Goal: Task Accomplishment & Management: Use online tool/utility

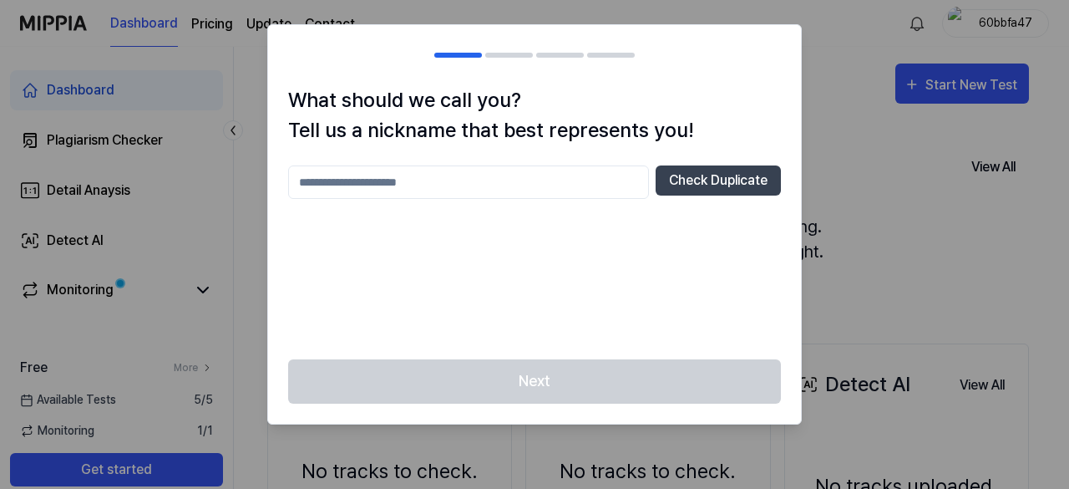
click at [469, 176] on input "text" at bounding box center [468, 181] width 361 height 33
type input "**********"
click at [693, 186] on button "Check Duplicate" at bounding box center [718, 180] width 125 height 30
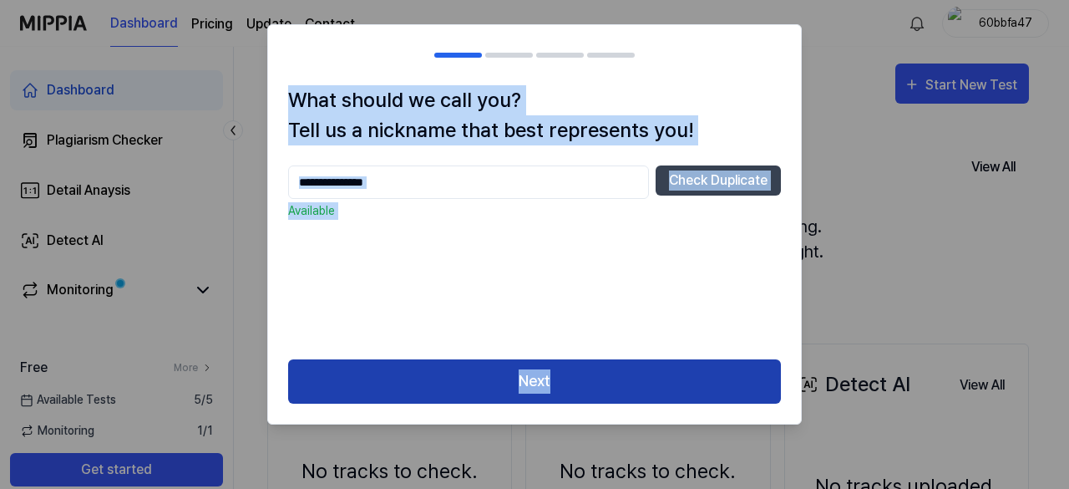
drag, startPoint x: 291, startPoint y: 97, endPoint x: 692, endPoint y: 387, distance: 494.7
click at [692, 387] on div "**********" at bounding box center [534, 224] width 535 height 400
copy div "What should we call you? Tell us a nickname that best represents you! Check Dup…"
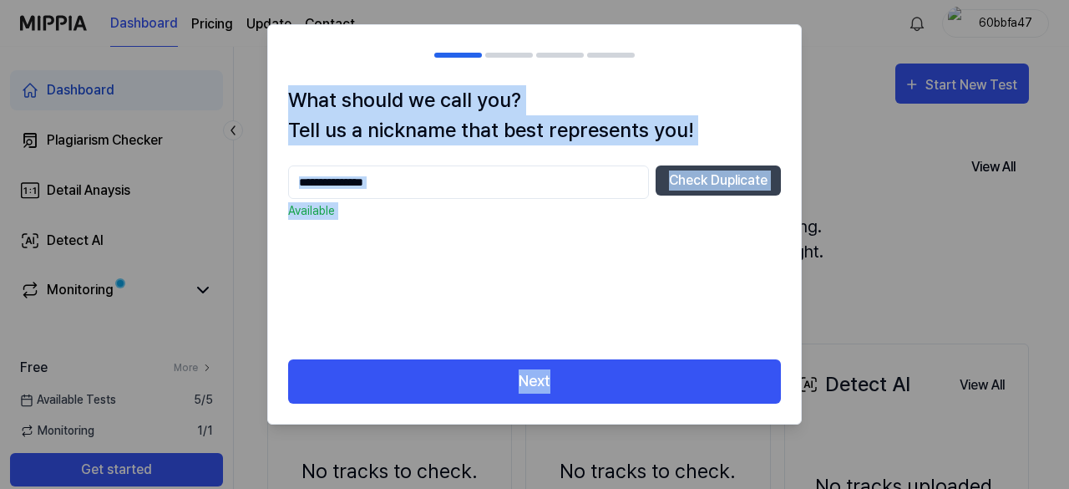
click at [622, 333] on div "**********" at bounding box center [534, 252] width 493 height 174
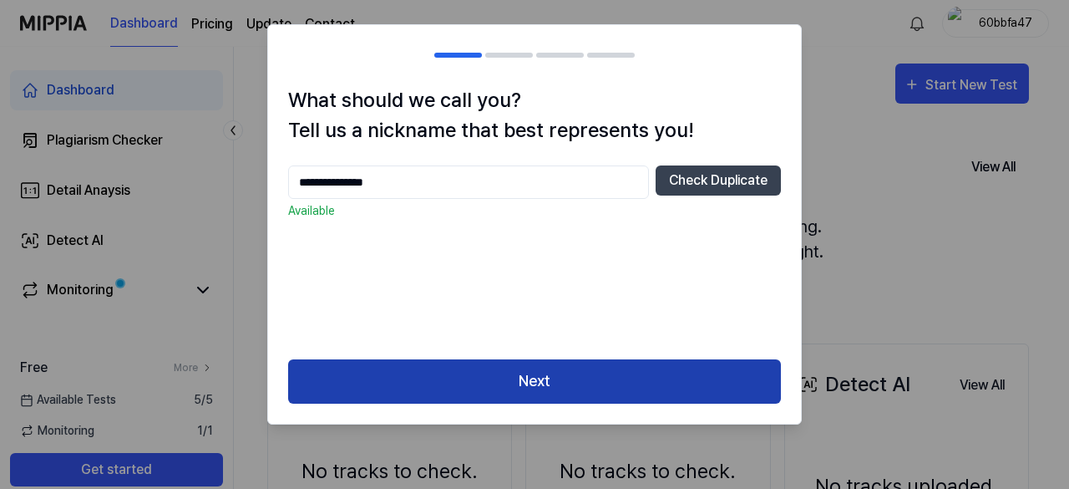
click at [566, 375] on button "Next" at bounding box center [534, 381] width 493 height 44
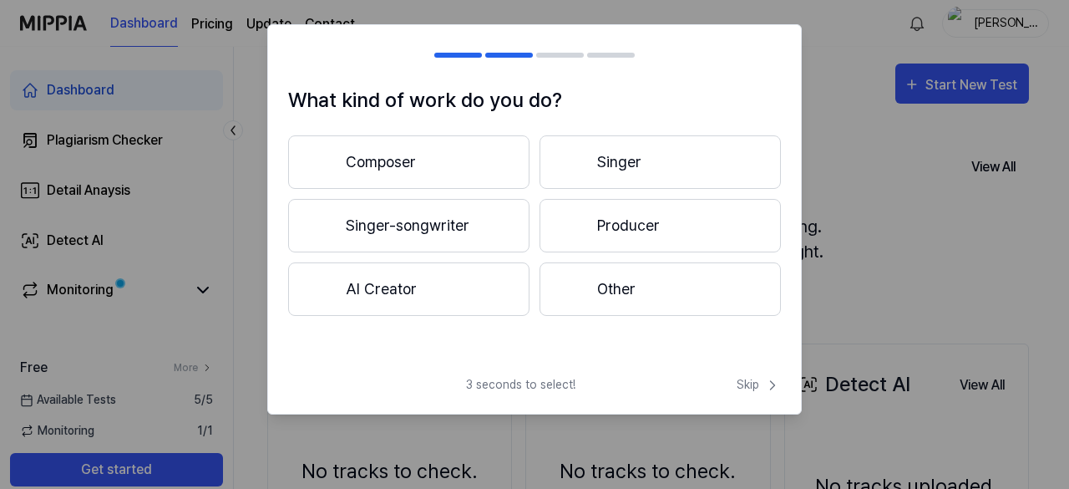
click at [450, 301] on button "AI Creator" at bounding box center [408, 288] width 241 height 53
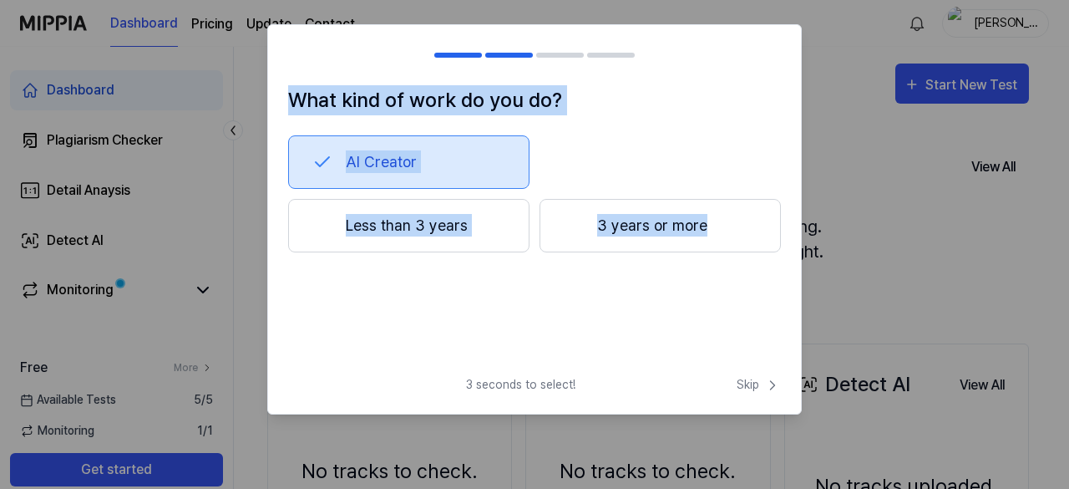
drag, startPoint x: 288, startPoint y: 99, endPoint x: 711, endPoint y: 248, distance: 448.1
click at [711, 248] on div "What kind of work do you do? AI Creator Less than 3 years 3 years or more" at bounding box center [534, 223] width 533 height 277
copy div "What kind of work do you do? AI Creator Less than 3 years 3 years or more"
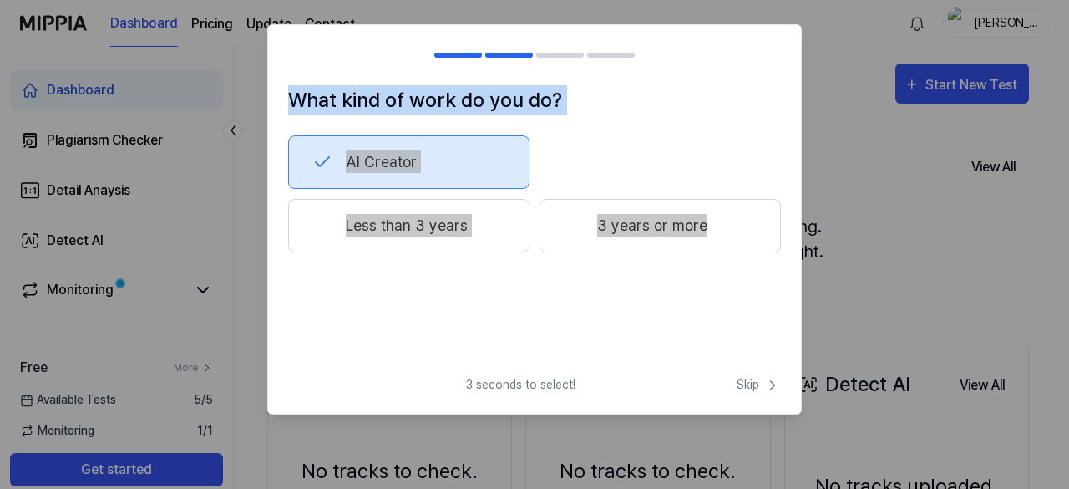
click at [703, 164] on div "AI Creator" at bounding box center [534, 161] width 493 height 53
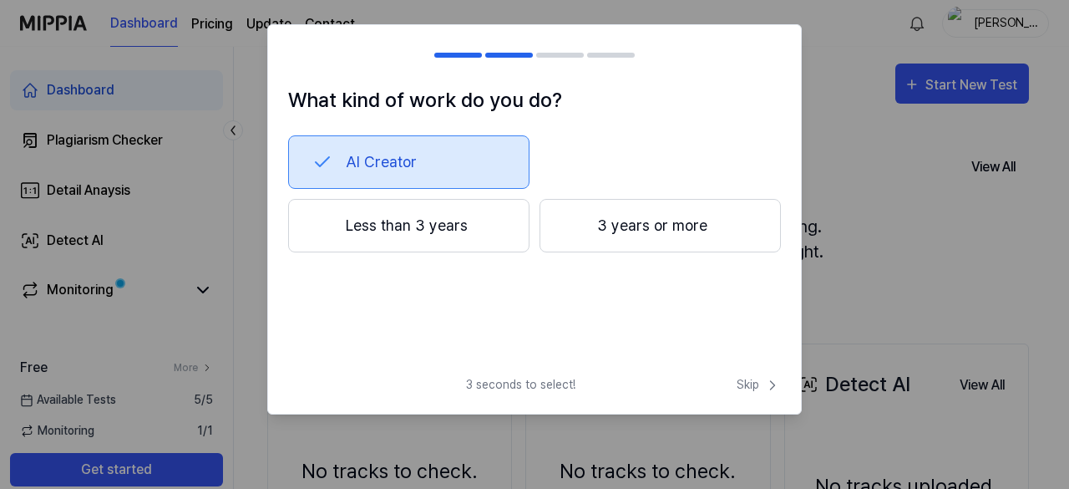
click at [410, 225] on button "Less than 3 years" at bounding box center [408, 225] width 241 height 53
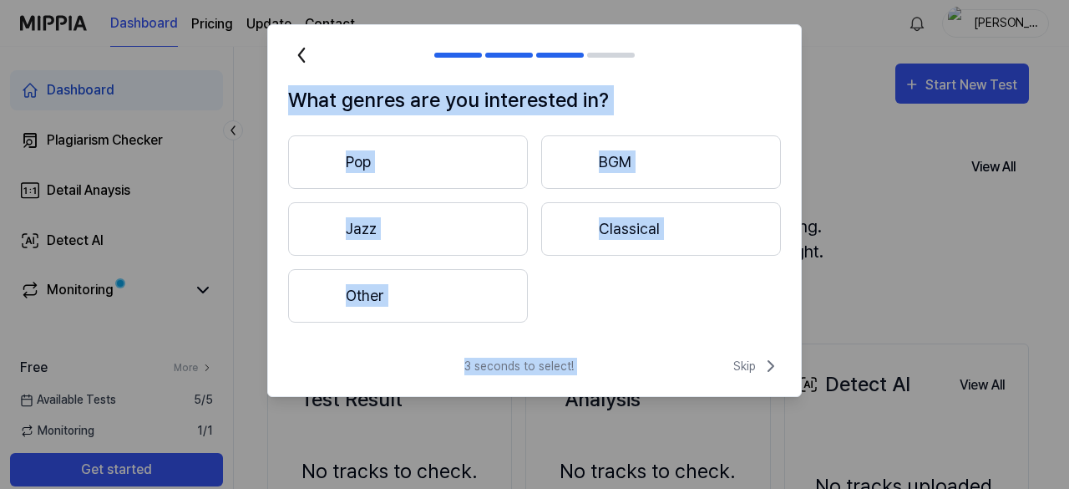
drag, startPoint x: 288, startPoint y: 97, endPoint x: 677, endPoint y: 357, distance: 467.3
click at [677, 357] on div "What genres are you interested in? Pop BGM Jazz Classical Other 3 seconds to se…" at bounding box center [534, 210] width 535 height 373
copy div "What genres are you interested in? Pop BGM Jazz Classical Other 3 seconds to se…"
click at [387, 156] on button "Pop" at bounding box center [408, 161] width 240 height 53
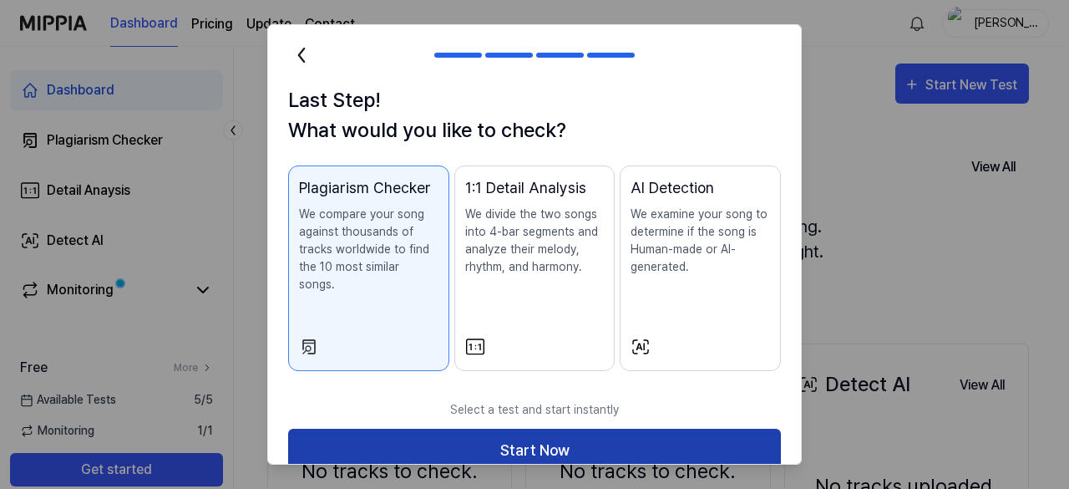
click at [511, 429] on button "Start Now" at bounding box center [534, 451] width 493 height 44
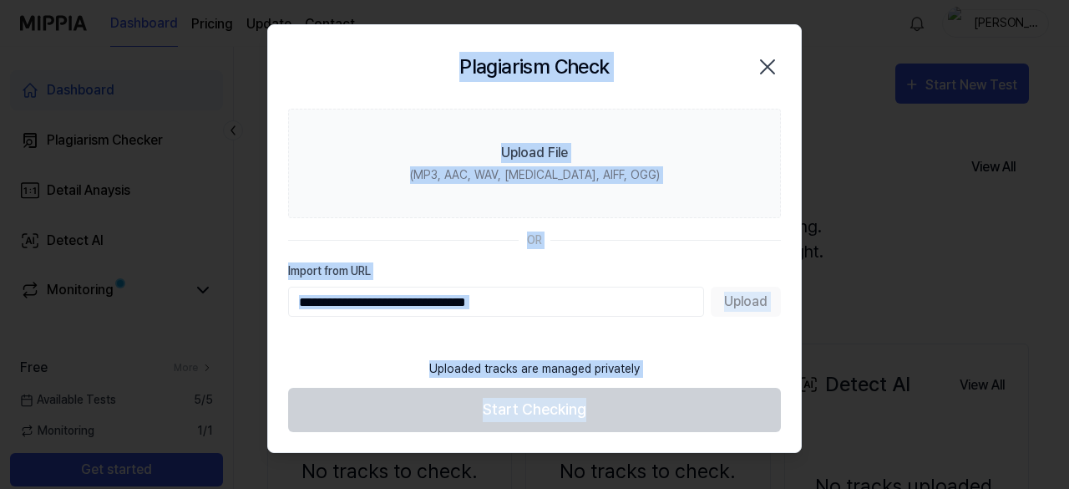
drag, startPoint x: 460, startPoint y: 66, endPoint x: 687, endPoint y: 356, distance: 367.8
click at [687, 356] on div "Plagiarism Check Close Upload File (MP3, AAC, WAV, [MEDICAL_DATA], AIFF, OGG) O…" at bounding box center [534, 238] width 535 height 429
copy div "Plagiarism Check Close Upload File (MP3, AAC, WAV, [MEDICAL_DATA], AIFF, OGG) O…"
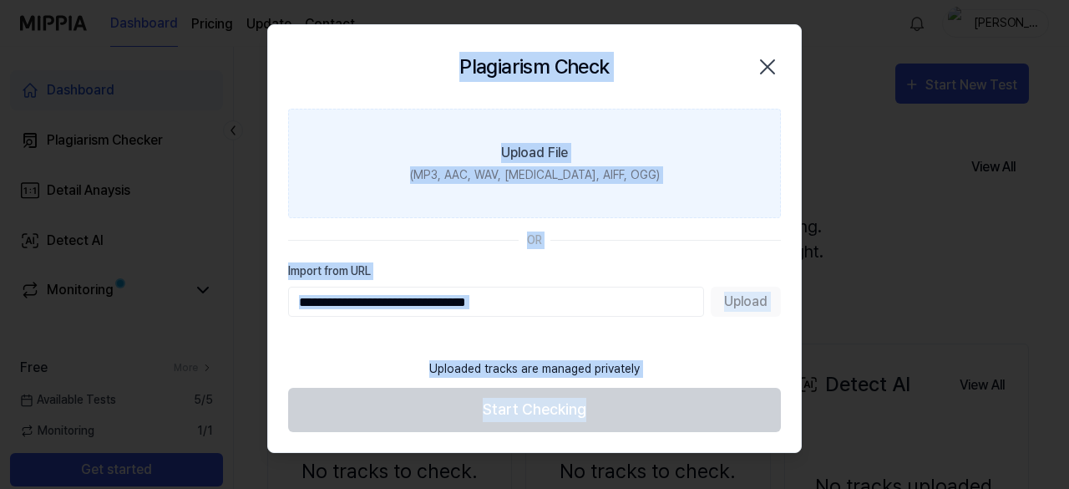
click at [710, 113] on label "Upload File (MP3, AAC, WAV, [MEDICAL_DATA], AIFF, OGG)" at bounding box center [534, 163] width 493 height 109
click at [0, 0] on input "Upload File (MP3, AAC, WAV, [MEDICAL_DATA], AIFF, OGG)" at bounding box center [0, 0] width 0 height 0
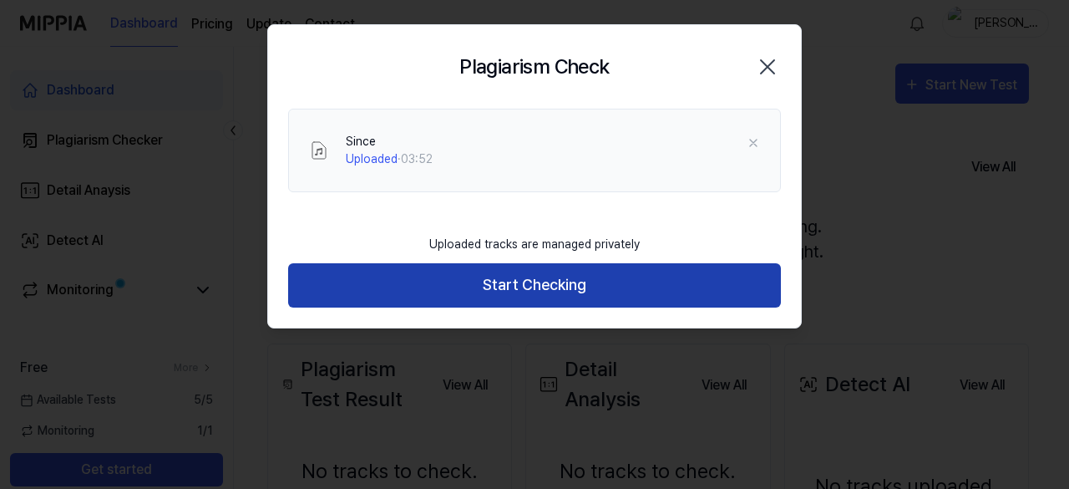
click at [541, 286] on button "Start Checking" at bounding box center [534, 285] width 493 height 44
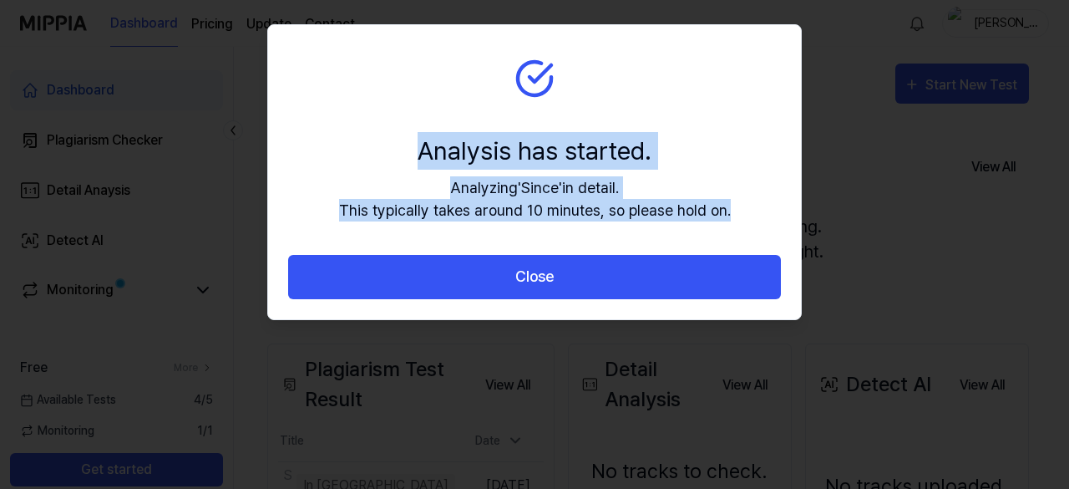
drag, startPoint x: 419, startPoint y: 149, endPoint x: 741, endPoint y: 221, distance: 329.5
click at [741, 221] on section "Analysis has started. Analyzing ' Since ' in detail. This typically takes aroun…" at bounding box center [534, 140] width 533 height 230
copy div "Analysis has started. Analyzing ' Since ' in detail. This typically takes aroun…"
click at [708, 128] on section "Analysis has started. Analyzing ' Since ' in detail. This typically takes aroun…" at bounding box center [534, 140] width 533 height 230
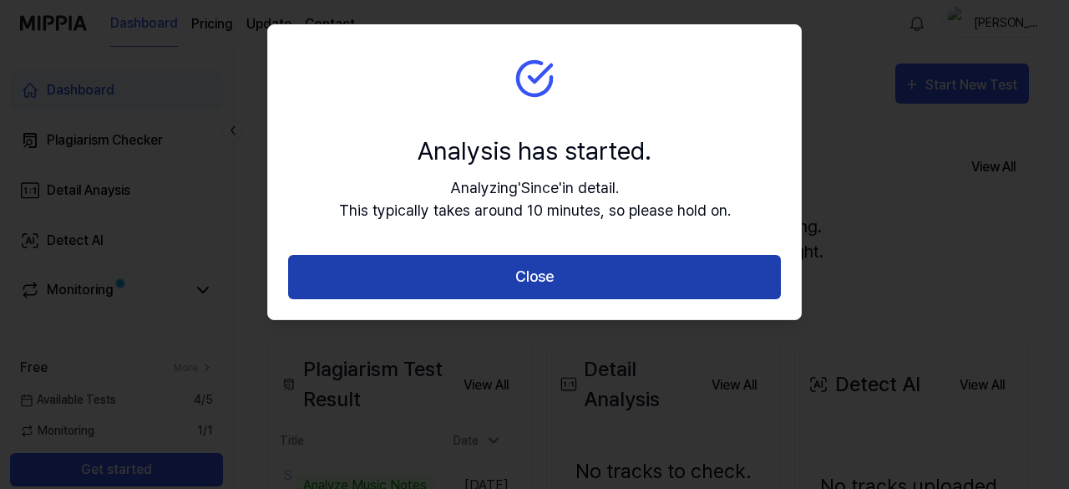
click at [553, 274] on button "Close" at bounding box center [534, 277] width 493 height 44
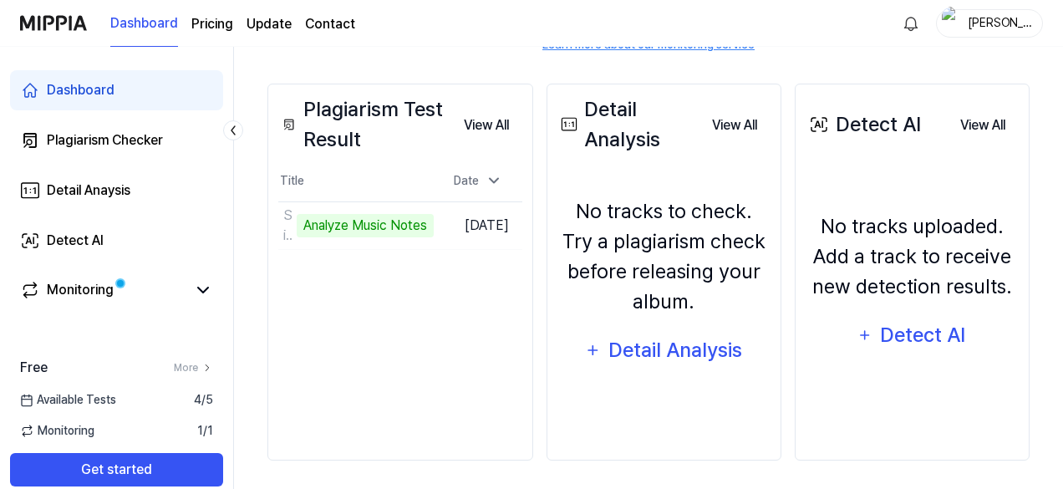
scroll to position [264, 0]
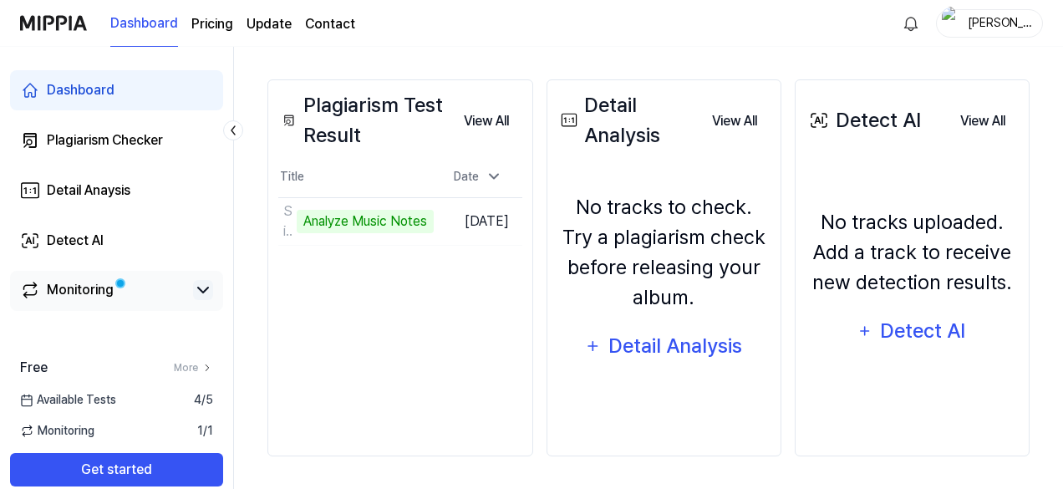
click at [197, 295] on icon at bounding box center [203, 290] width 20 height 20
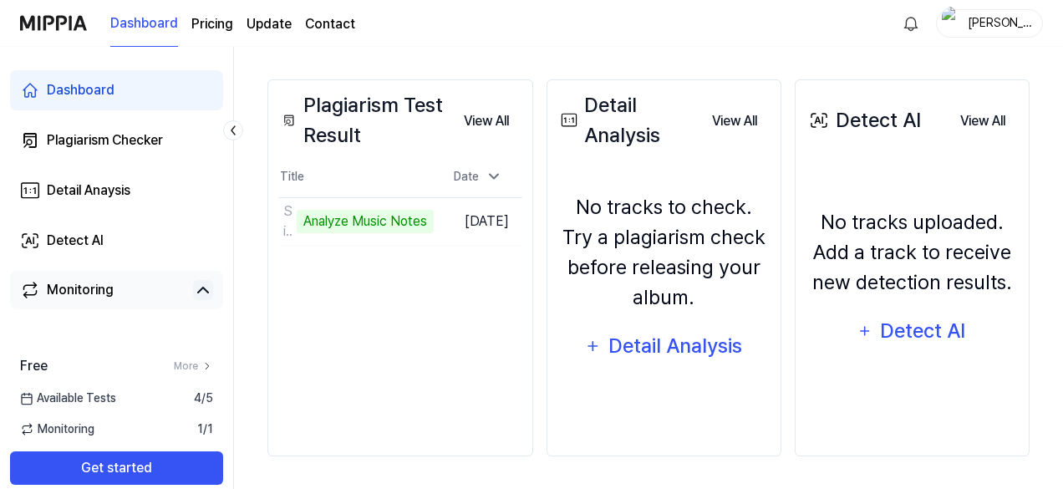
click at [197, 295] on icon at bounding box center [203, 290] width 20 height 20
click at [100, 292] on div "Monitoring" at bounding box center [80, 290] width 67 height 20
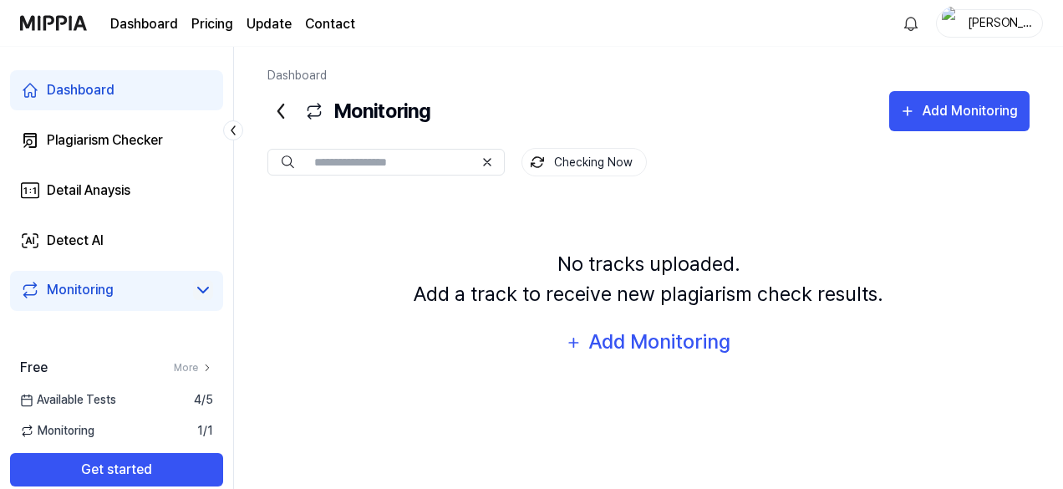
scroll to position [0, 0]
click at [118, 191] on div "Detail Anaysis" at bounding box center [89, 190] width 84 height 20
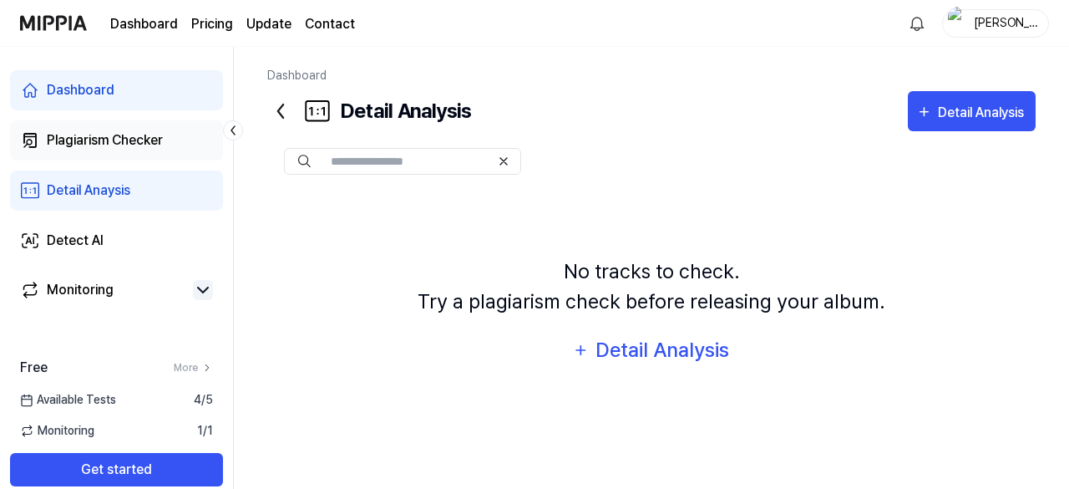
click at [129, 145] on div "Plagiarism Checker" at bounding box center [105, 140] width 116 height 20
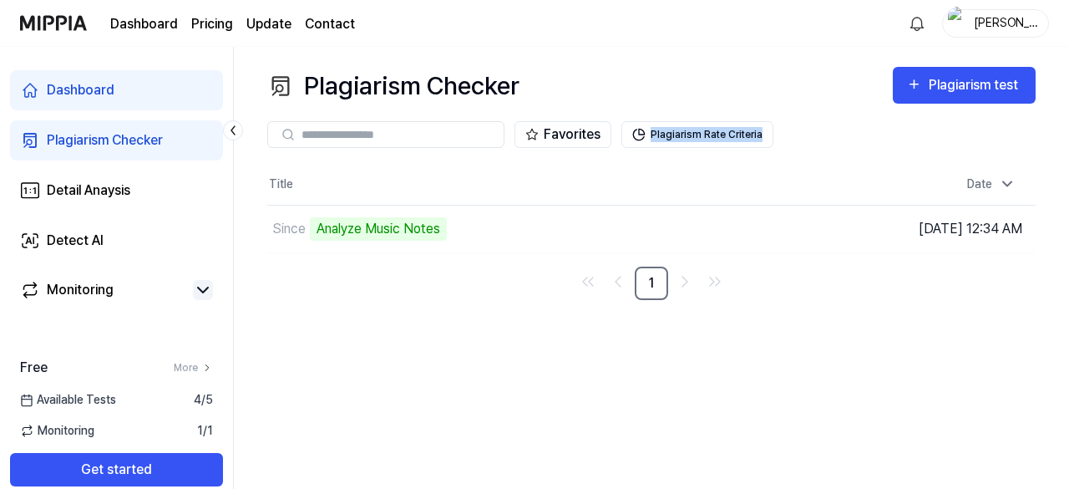
drag, startPoint x: 1068, startPoint y: 115, endPoint x: 1062, endPoint y: 231, distance: 115.5
click at [1062, 231] on div "Plagiarism Checker Plagiarism test Plagiarism Checker Detail Analysis Detect AI…" at bounding box center [651, 268] width 835 height 442
click at [864, 358] on div "Plagiarism Checker Plagiarism test Plagiarism Checker Detail Analysis Detect AI…" at bounding box center [651, 268] width 835 height 442
click at [99, 189] on div "Detail Anaysis" at bounding box center [89, 190] width 84 height 20
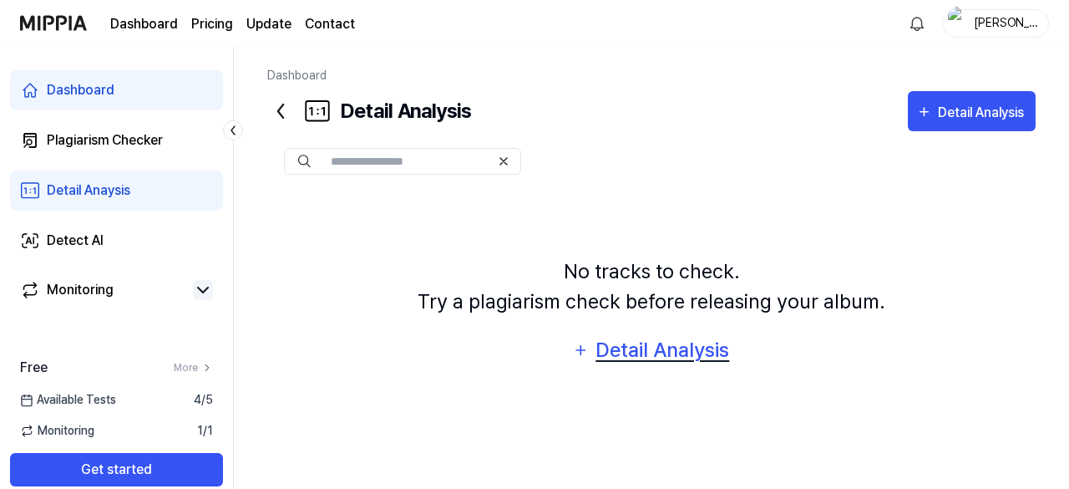
click at [645, 348] on div "Detail Analysis" at bounding box center [663, 350] width 136 height 32
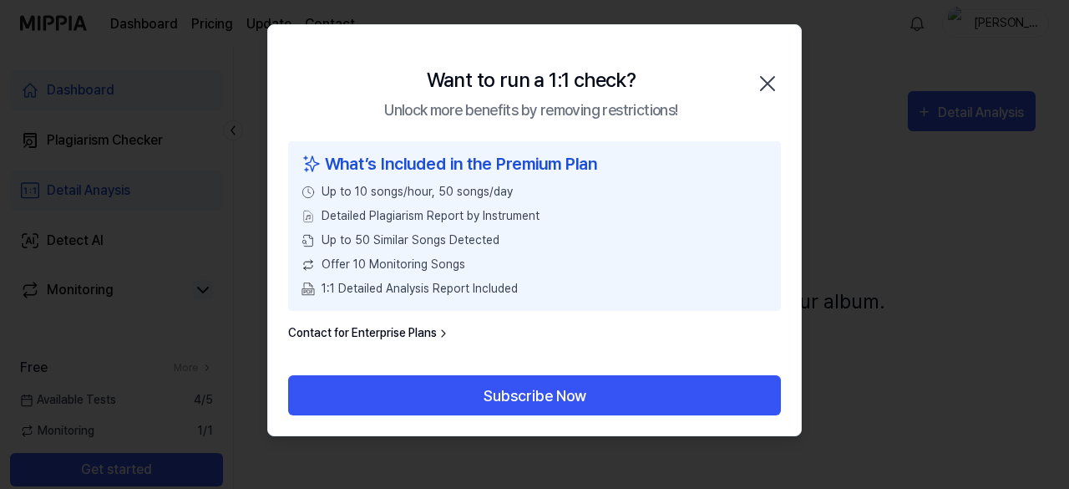
click at [765, 78] on icon "button" at bounding box center [767, 83] width 27 height 27
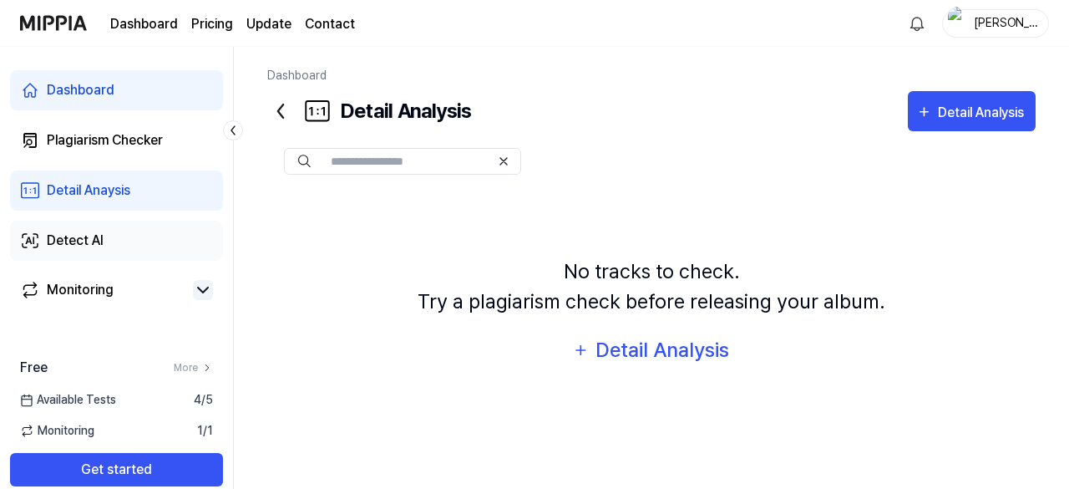
click at [95, 239] on div "Detect AI" at bounding box center [75, 241] width 57 height 20
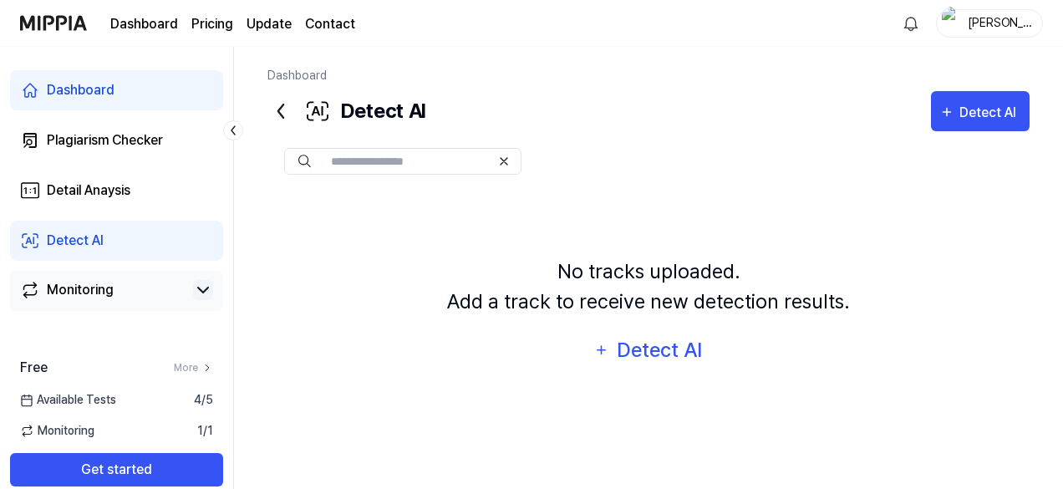
click at [90, 293] on div "Monitoring" at bounding box center [80, 290] width 67 height 20
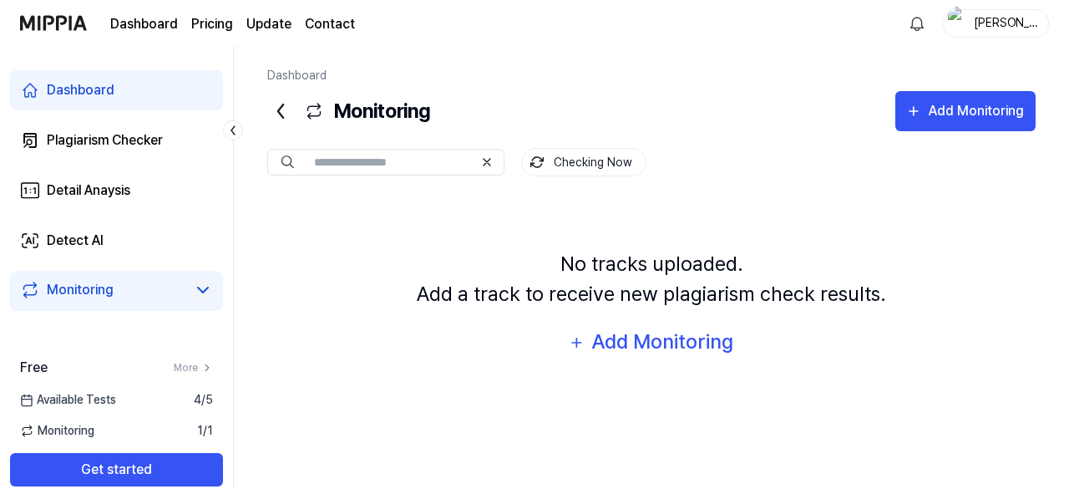
click at [244, 199] on div "Dashboard Monitoring Add Monitoring Monitoring Checking Now Checking Now No tra…" at bounding box center [651, 268] width 835 height 442
click at [134, 134] on div "Plagiarism Checker" at bounding box center [105, 140] width 116 height 20
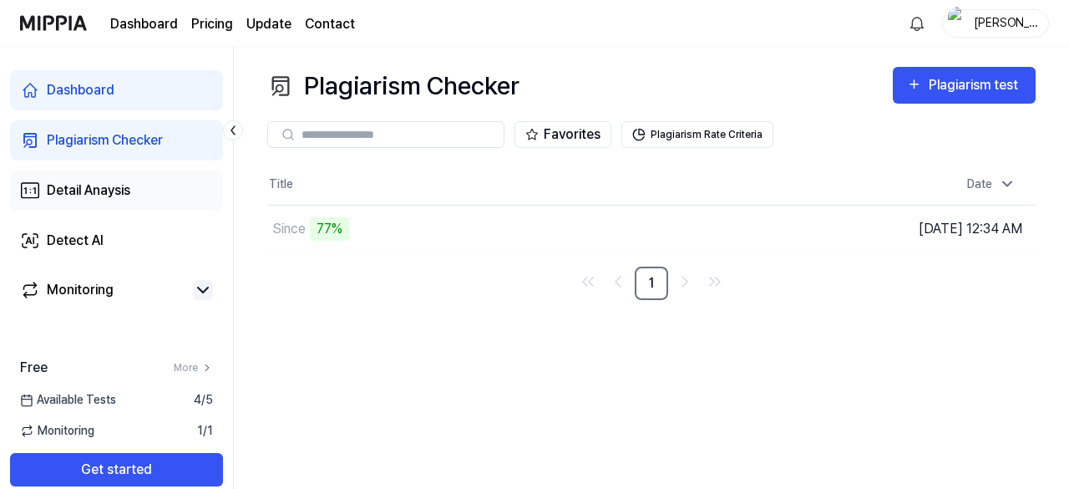
click at [98, 186] on div "Detail Anaysis" at bounding box center [89, 190] width 84 height 20
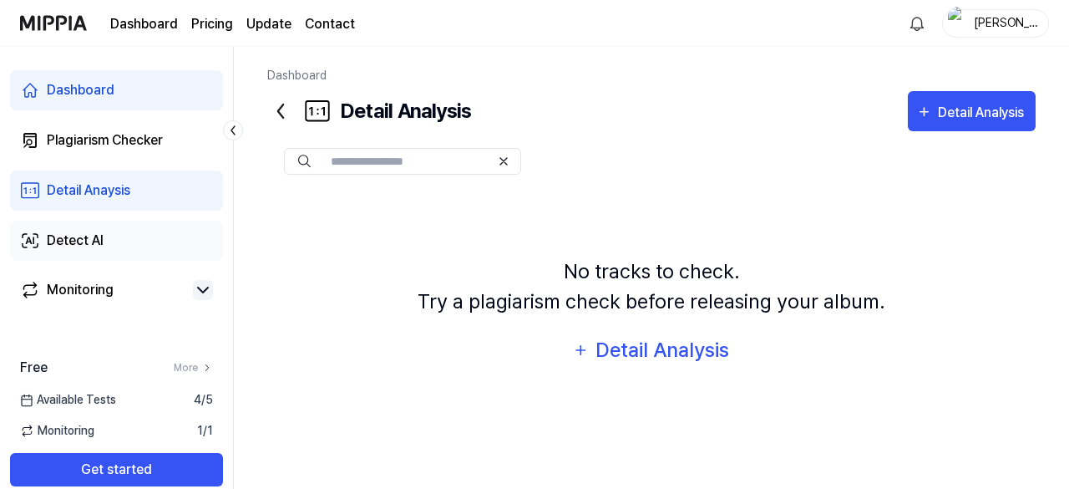
click at [89, 247] on div "Detect AI" at bounding box center [75, 241] width 57 height 20
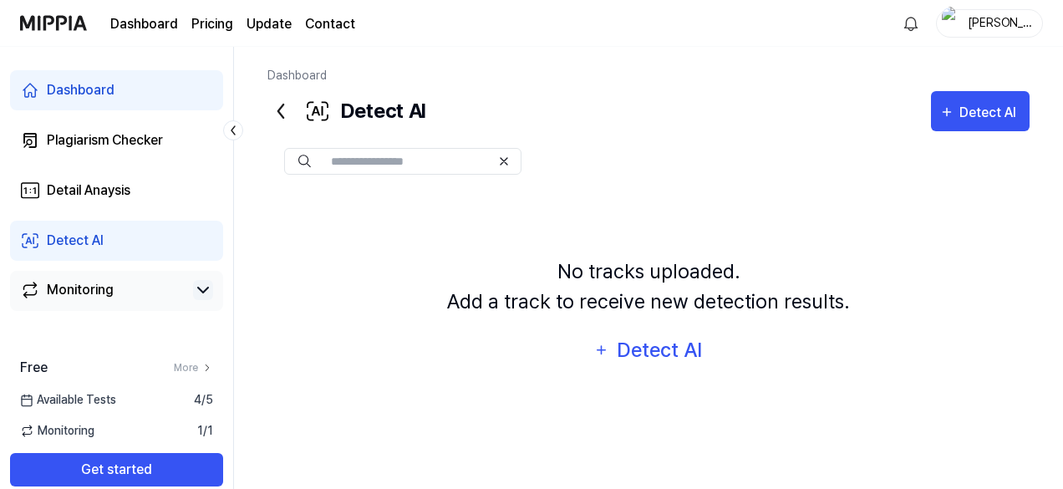
click at [93, 289] on div "Monitoring" at bounding box center [80, 290] width 67 height 20
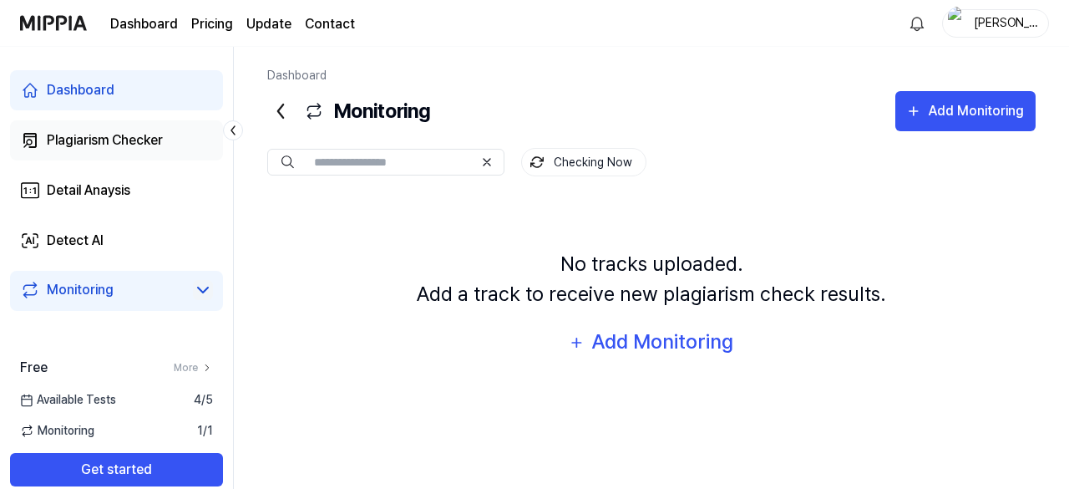
click at [95, 139] on div "Plagiarism Checker" at bounding box center [105, 140] width 116 height 20
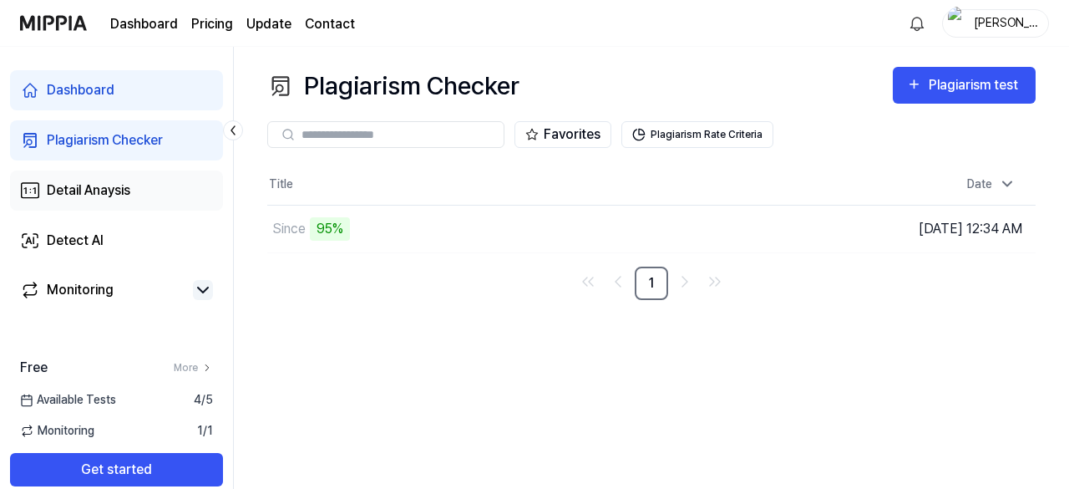
click at [94, 189] on div "Detail Anaysis" at bounding box center [89, 190] width 84 height 20
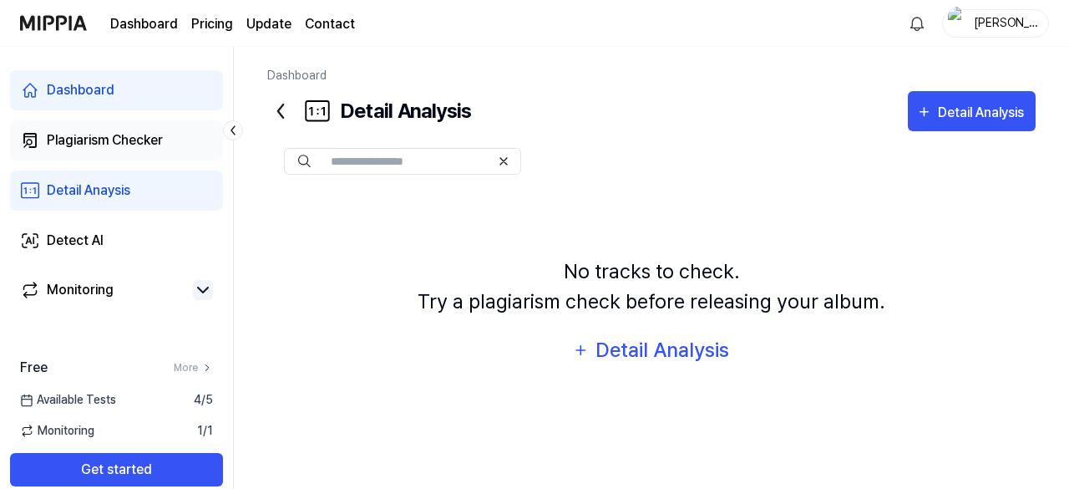
click at [97, 139] on div "Plagiarism Checker" at bounding box center [105, 140] width 116 height 20
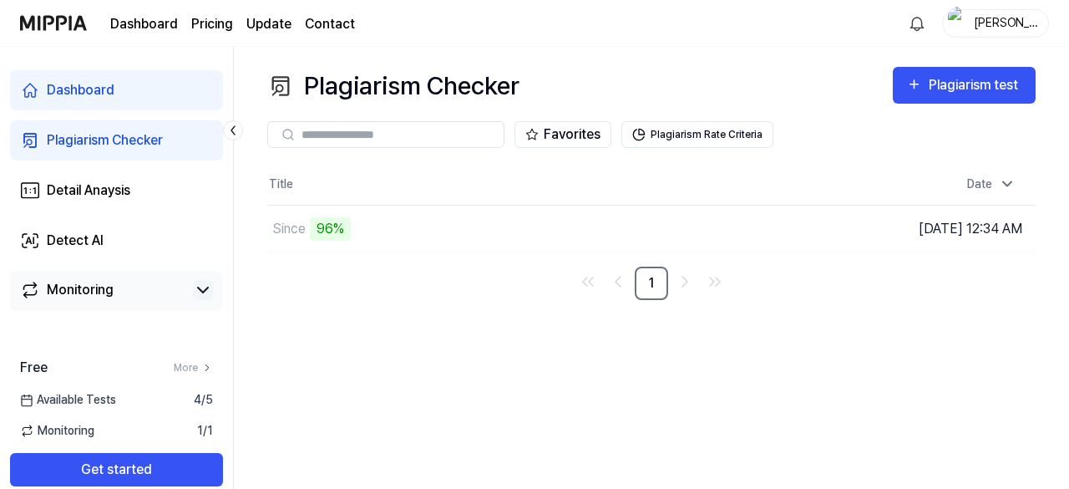
click at [105, 293] on div "Monitoring" at bounding box center [80, 290] width 67 height 20
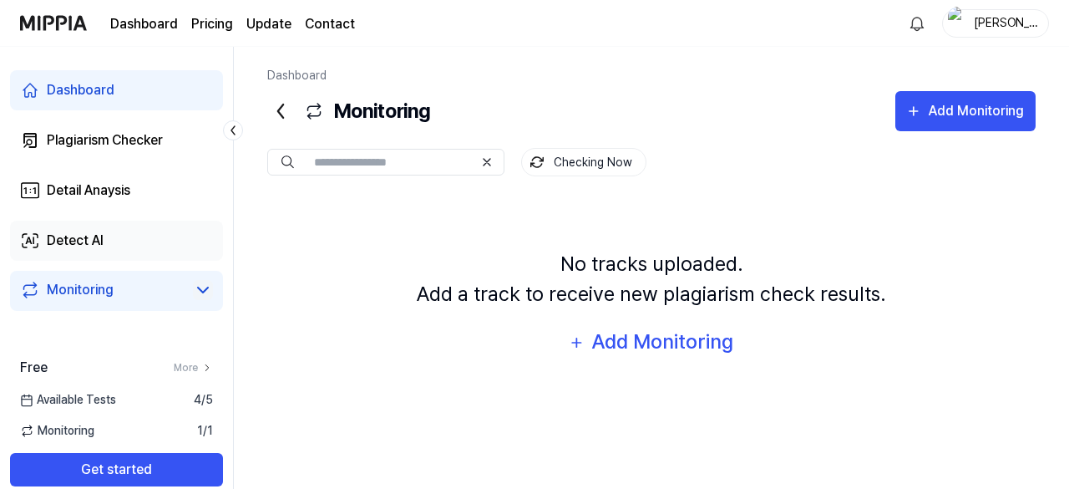
click at [99, 243] on div "Detect AI" at bounding box center [75, 241] width 57 height 20
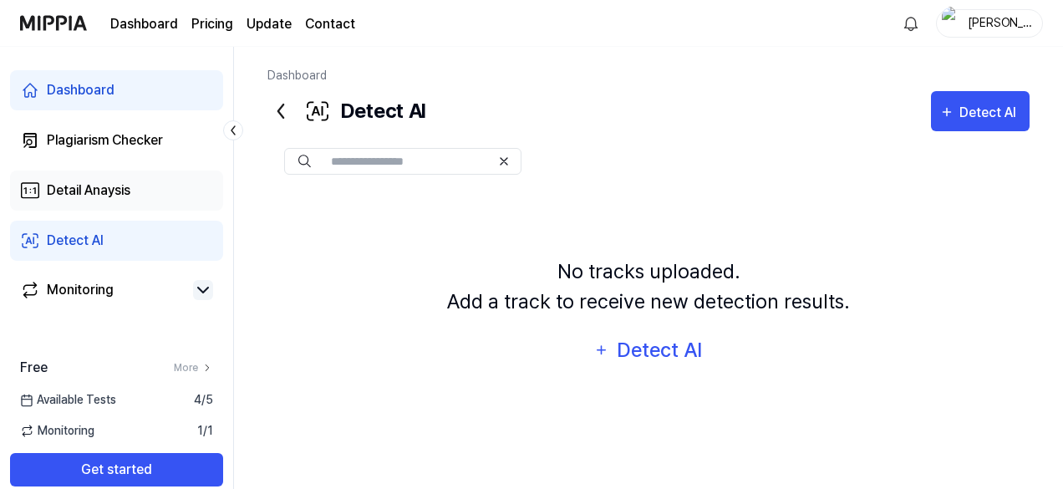
click at [97, 200] on div "Detail Anaysis" at bounding box center [89, 190] width 84 height 20
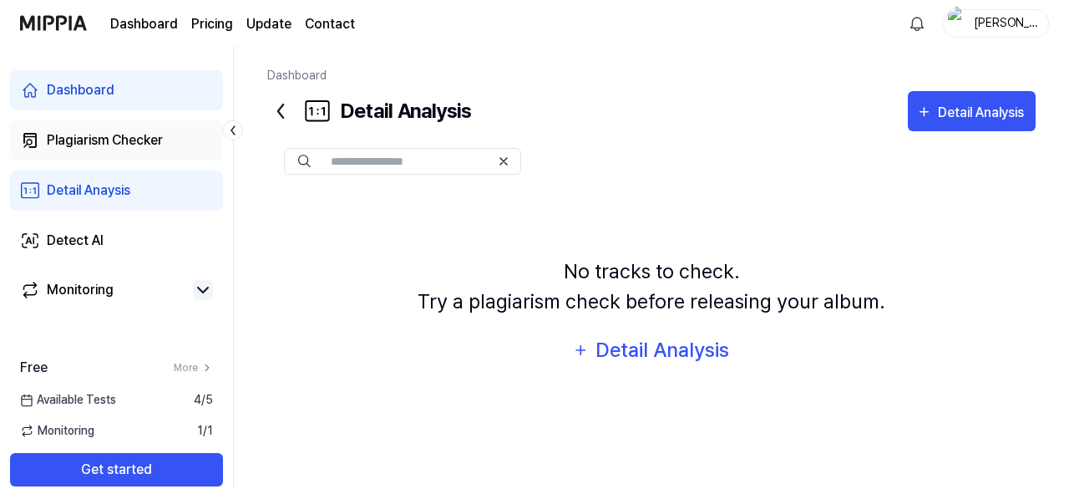
click at [99, 138] on div "Plagiarism Checker" at bounding box center [105, 140] width 116 height 20
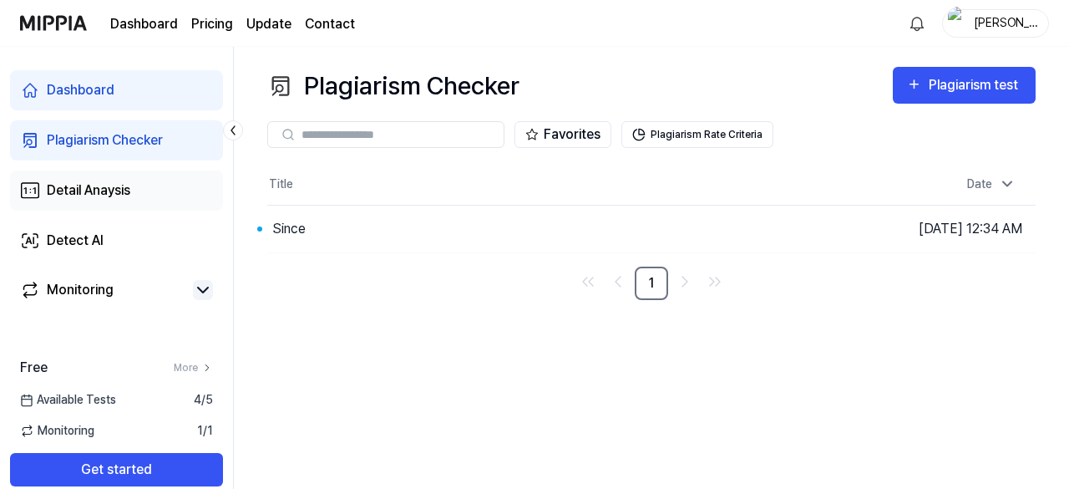
click at [102, 188] on div "Detail Anaysis" at bounding box center [89, 190] width 84 height 20
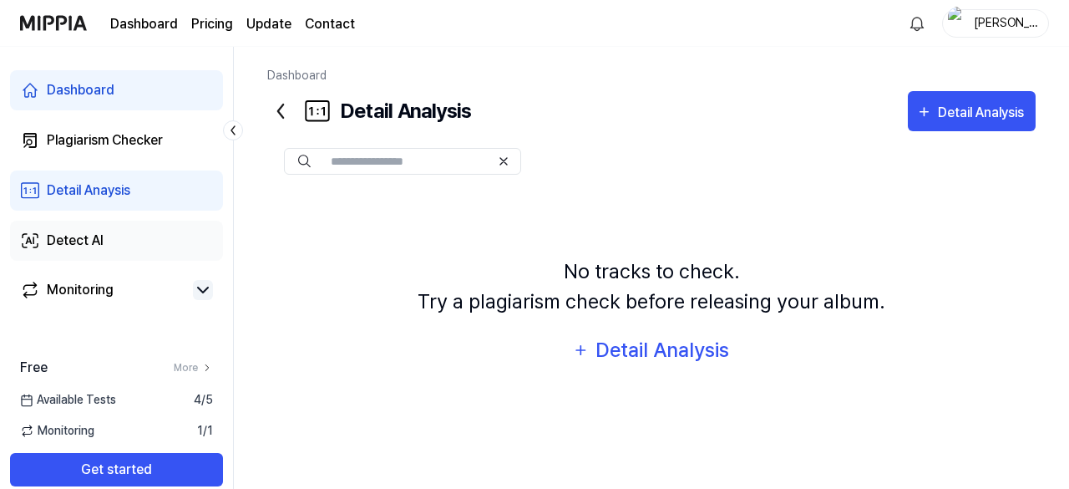
click at [91, 240] on div "Detect AI" at bounding box center [75, 241] width 57 height 20
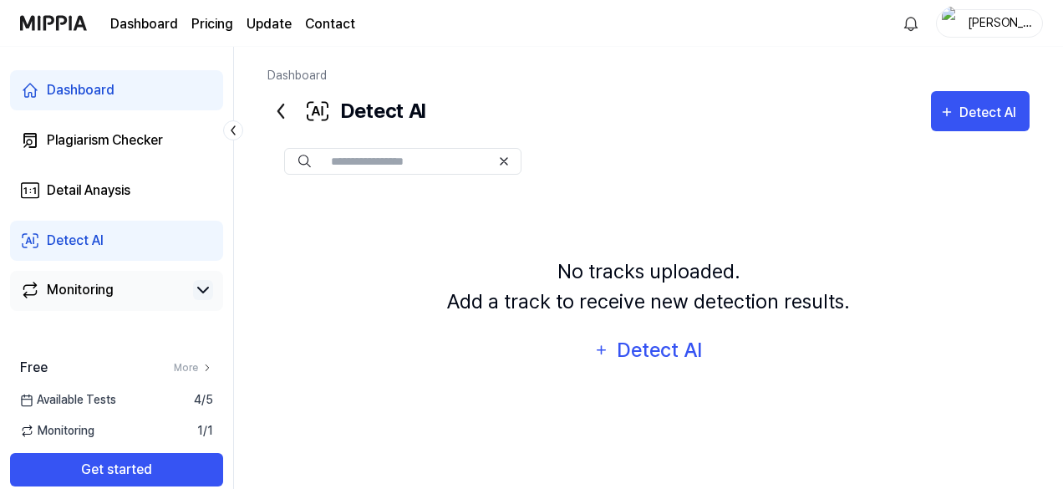
click at [91, 293] on div "Monitoring" at bounding box center [80, 290] width 67 height 20
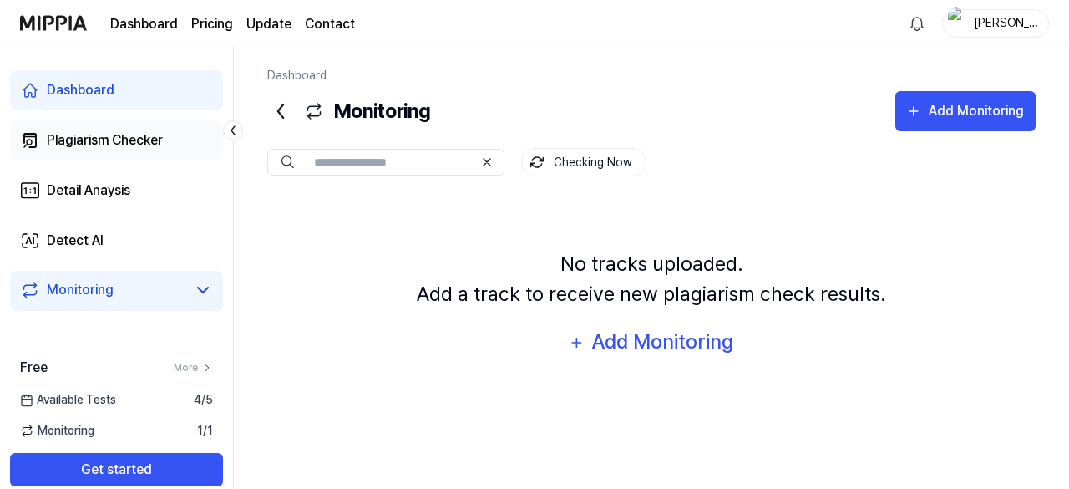
click at [97, 138] on div "Plagiarism Checker" at bounding box center [105, 140] width 116 height 20
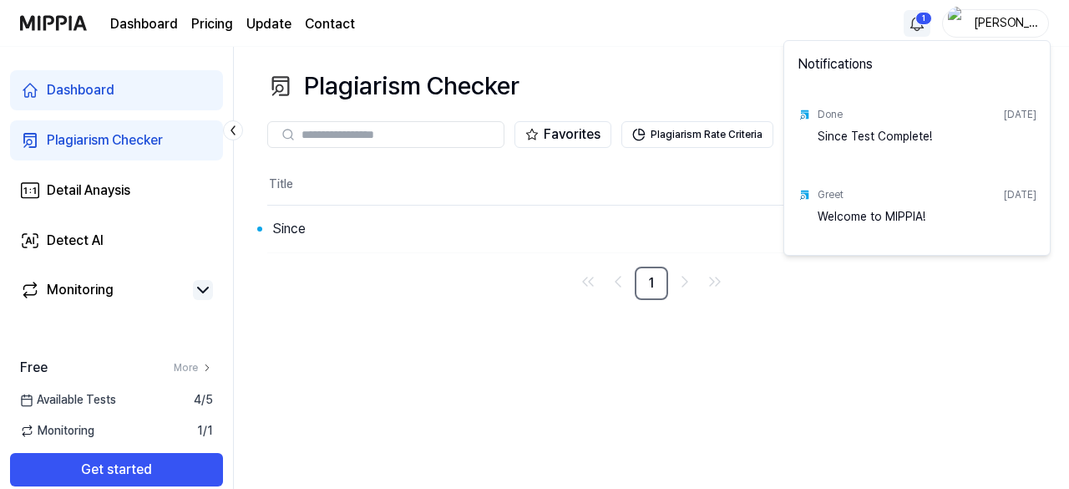
click at [924, 23] on html "Dashboard Pricing Update Contact 1 Anderias Madjen Dashboard Plagiarism Checker…" at bounding box center [534, 244] width 1069 height 489
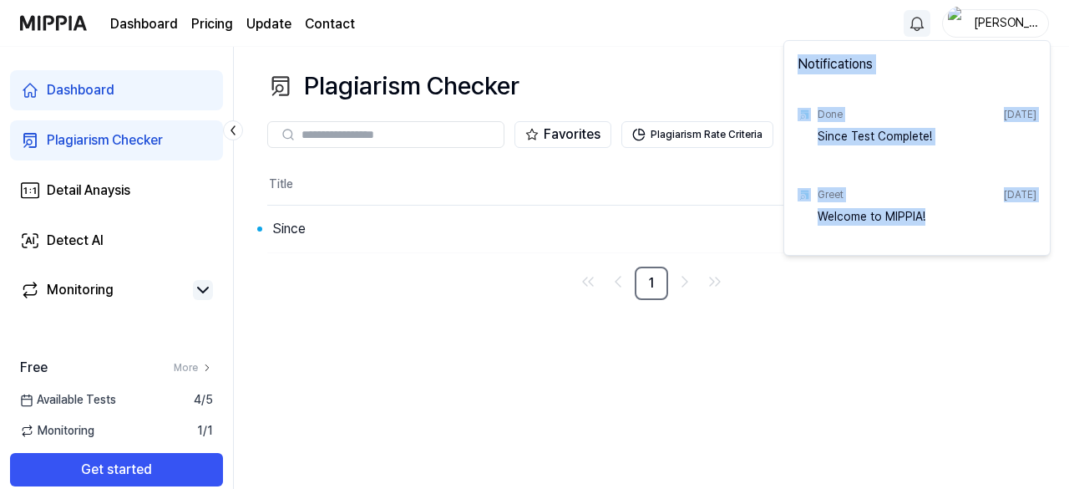
drag, startPoint x: 801, startPoint y: 61, endPoint x: 1041, endPoint y: 229, distance: 292.7
click at [1041, 229] on div "Notifications Done [DATE] Since Test Complete! Greet [DATE] Welcome to MIPPIA!" at bounding box center [917, 148] width 267 height 216
copy div "Notifications Done [DATE] Since Test Complete! Greet [DATE] Welcome to MIPPIA!"
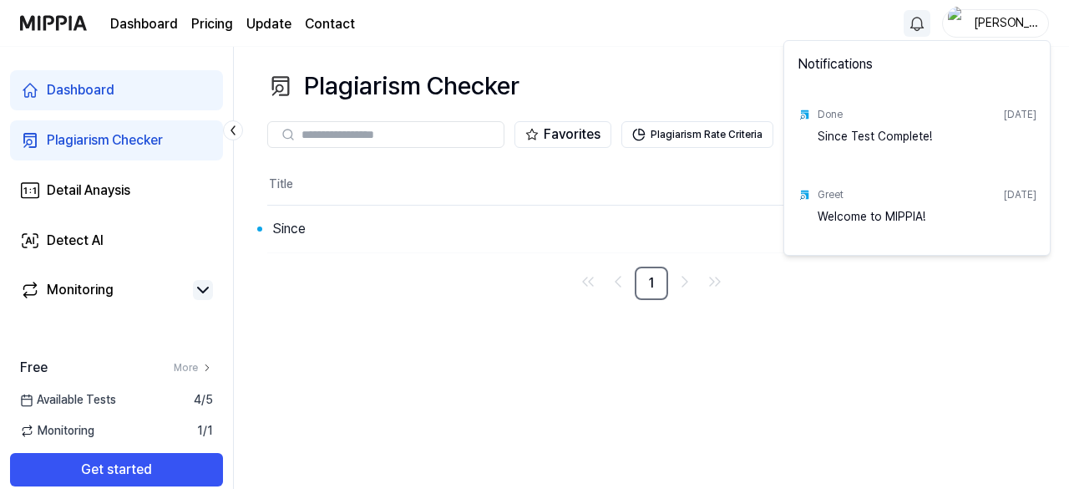
click at [518, 339] on html "Dashboard Pricing Update Contact [PERSON_NAME] Dashboard Plagiarism Checker Det…" at bounding box center [534, 244] width 1069 height 489
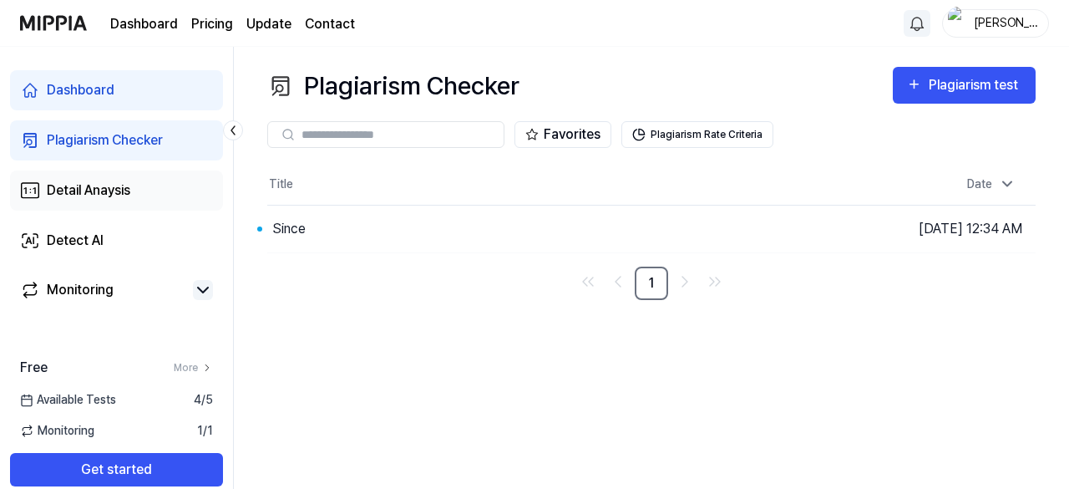
click at [124, 190] on div "Detail Anaysis" at bounding box center [89, 190] width 84 height 20
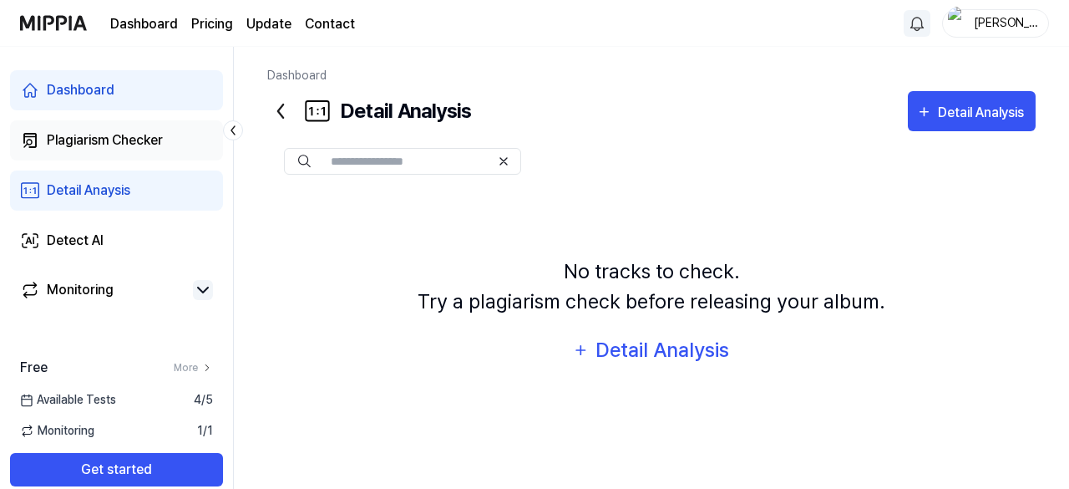
click at [117, 138] on div "Plagiarism Checker" at bounding box center [105, 140] width 116 height 20
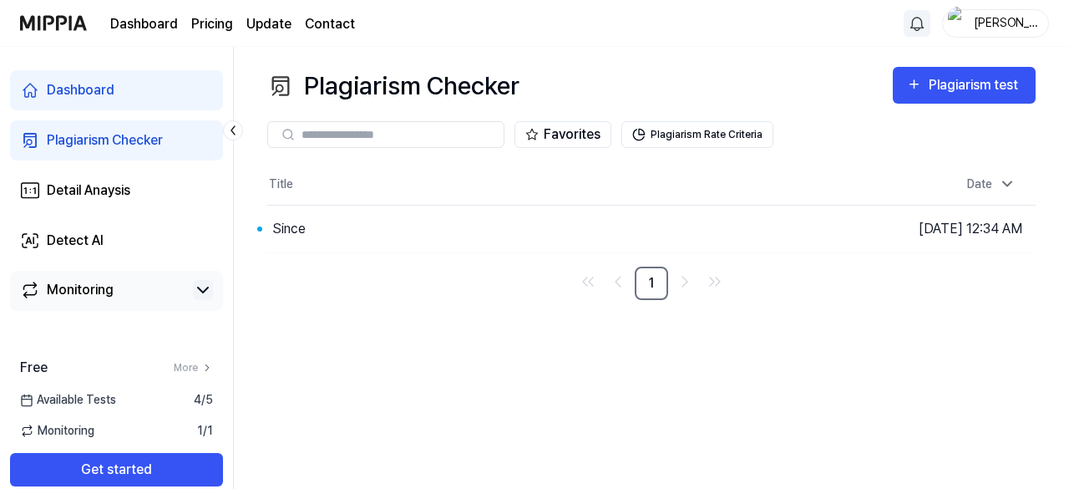
click at [75, 280] on div "Monitoring" at bounding box center [80, 290] width 67 height 20
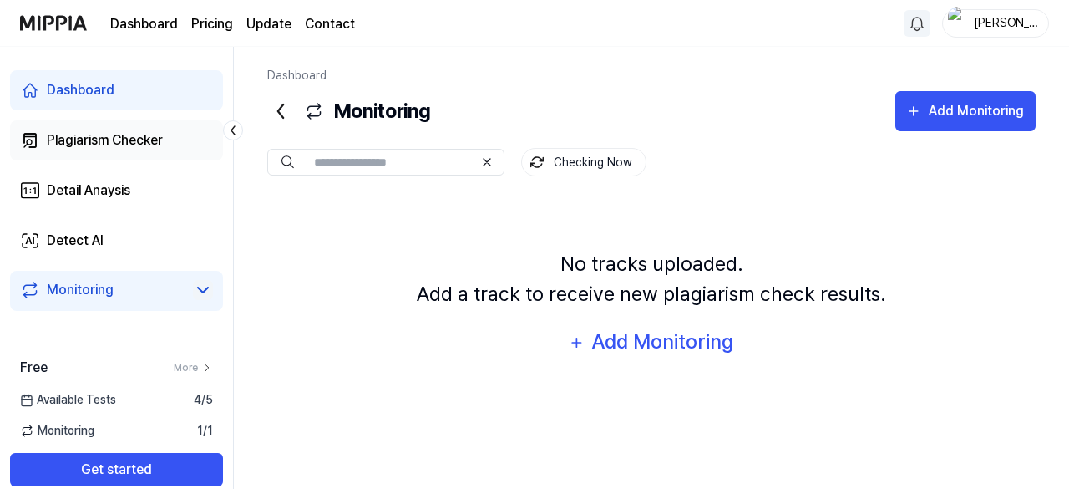
click at [96, 145] on div "Plagiarism Checker" at bounding box center [105, 140] width 116 height 20
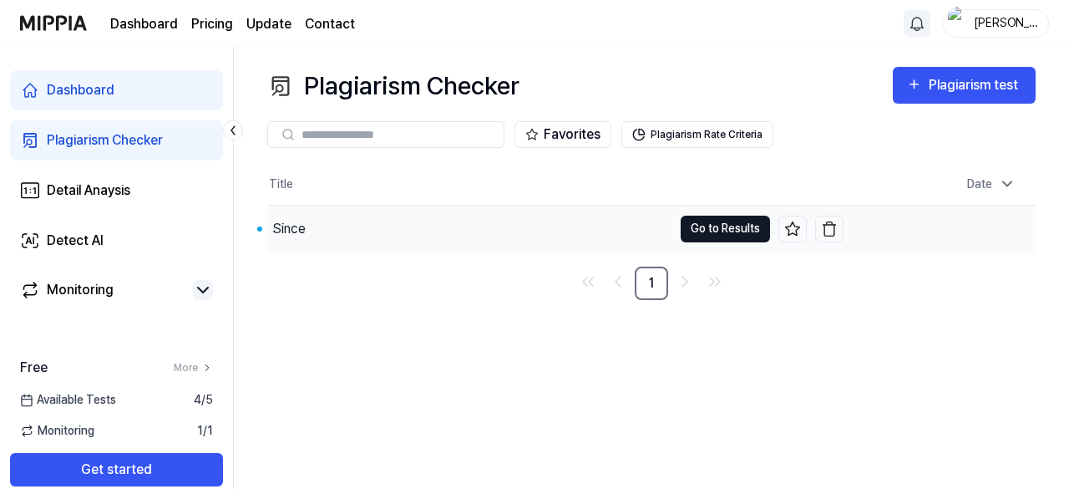
click at [733, 238] on button "Go to Results" at bounding box center [725, 229] width 89 height 27
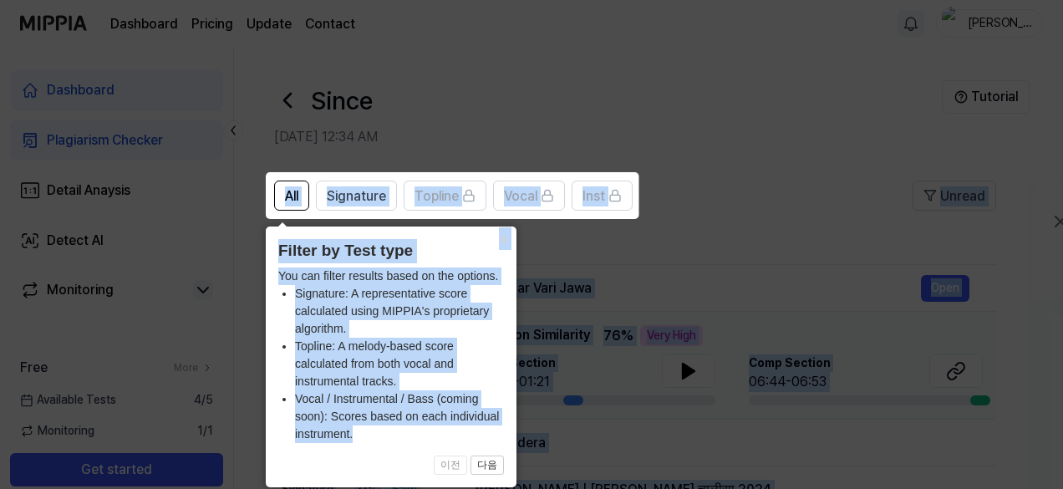
drag, startPoint x: 271, startPoint y: 178, endPoint x: 494, endPoint y: 439, distance: 343.6
click at [494, 439] on body "Dashboard Pricing Update Contact [PERSON_NAME] Dashboard Plagiarism Checker Det…" at bounding box center [531, 244] width 1063 height 489
copy body "Lor Ipsumdolo Sitamet Conse Adip Elitse Doe Temporinc Utlabor Etdol Magn Aliq E…"
click at [715, 87] on icon at bounding box center [534, 244] width 1069 height 489
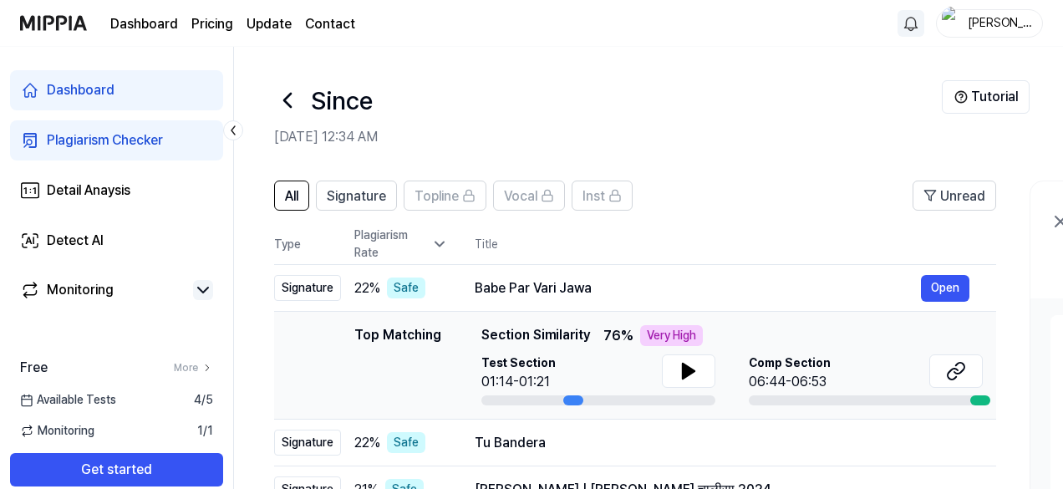
click at [686, 146] on h2 "[DATE] 12:34 AM" at bounding box center [607, 137] width 667 height 20
